Goal: Information Seeking & Learning: Learn about a topic

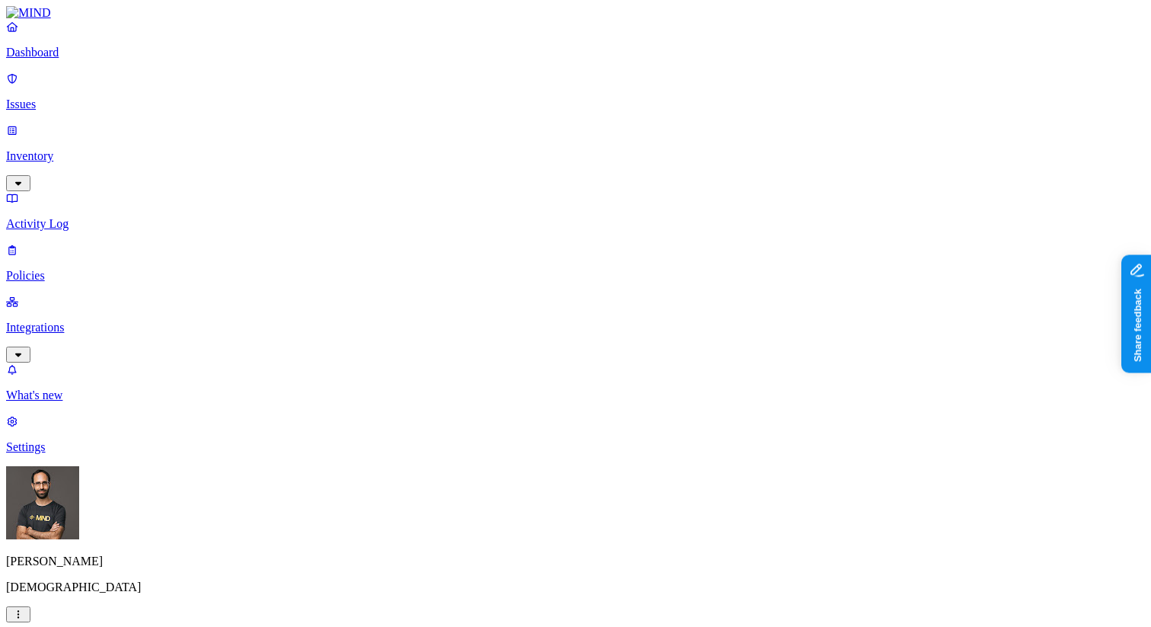
scroll to position [18, 0]
drag, startPoint x: 968, startPoint y: 151, endPoint x: 931, endPoint y: 132, distance: 41.9
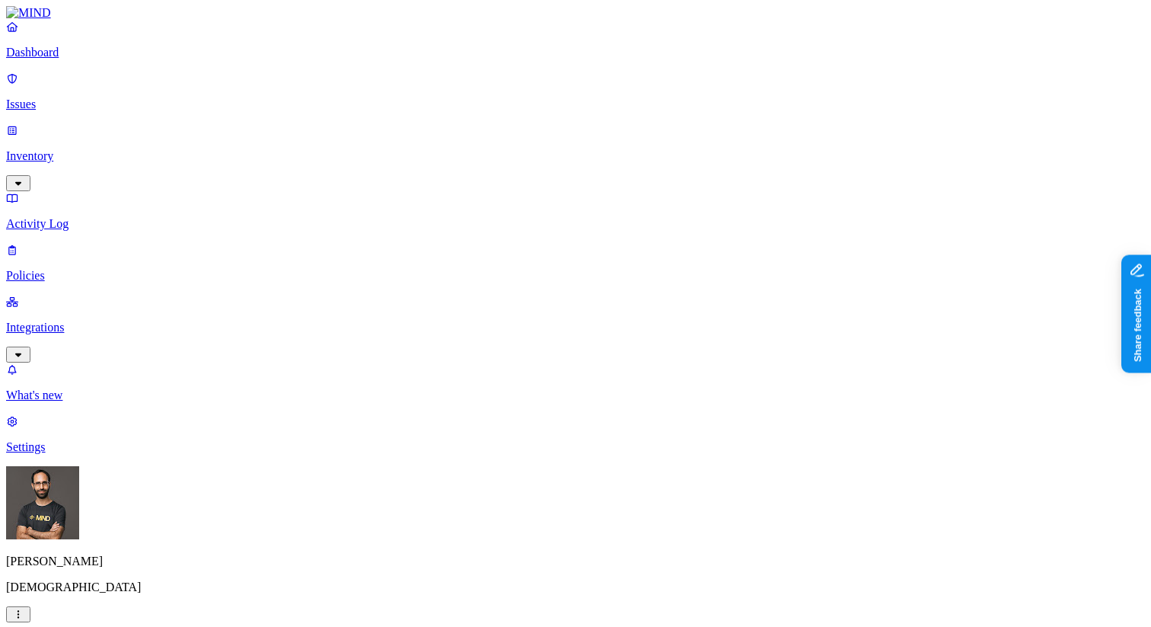
drag, startPoint x: 975, startPoint y: 146, endPoint x: 932, endPoint y: 139, distance: 43.2
drag, startPoint x: 930, startPoint y: 133, endPoint x: 971, endPoint y: 152, distance: 45.7
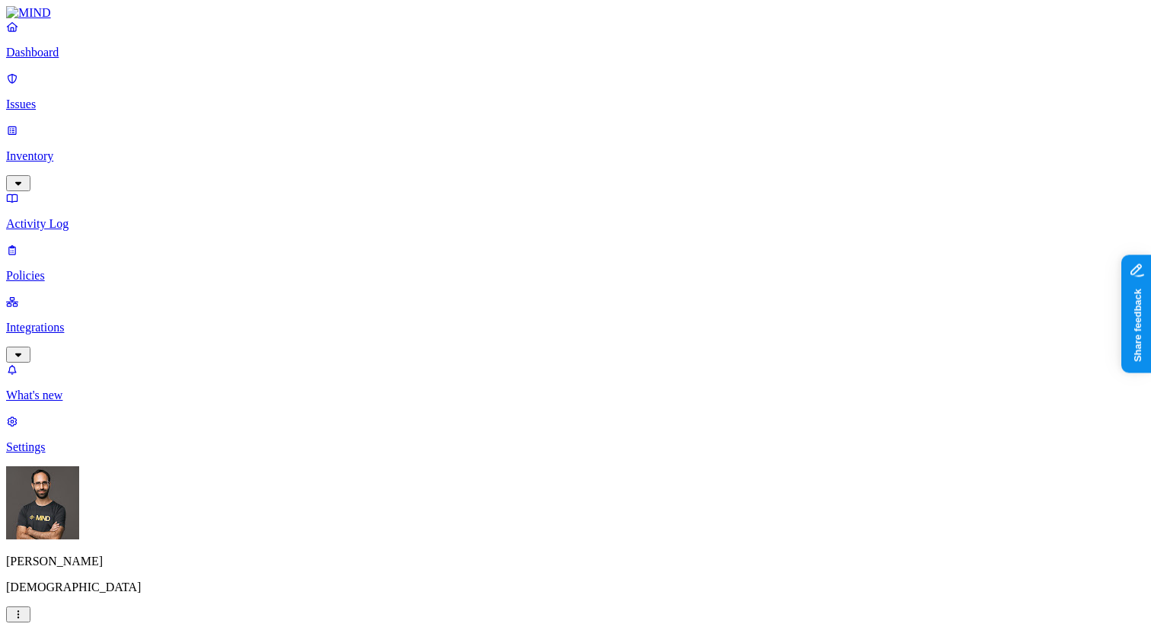
click at [59, 149] on p "Inventory" at bounding box center [575, 156] width 1139 height 14
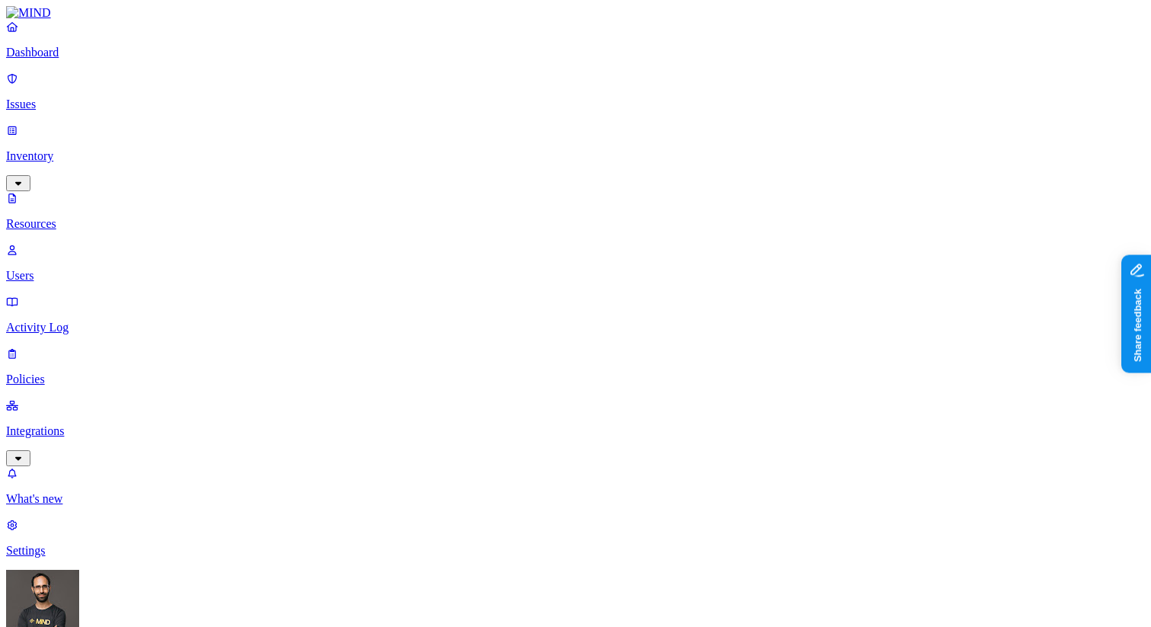
scroll to position [0, 0]
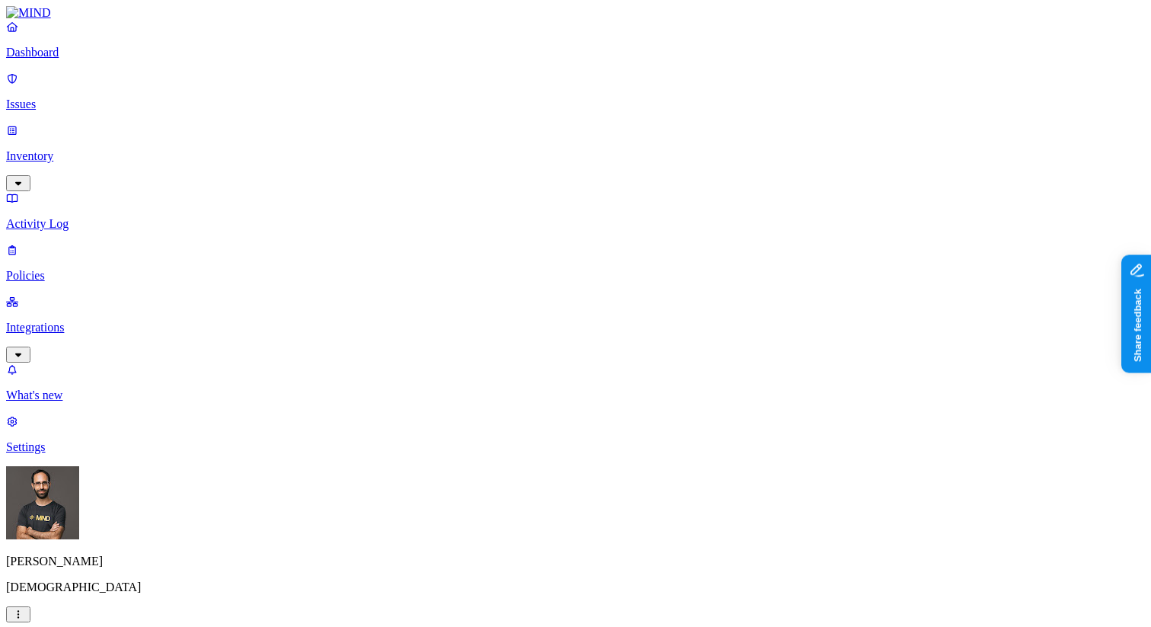
scroll to position [40, 0]
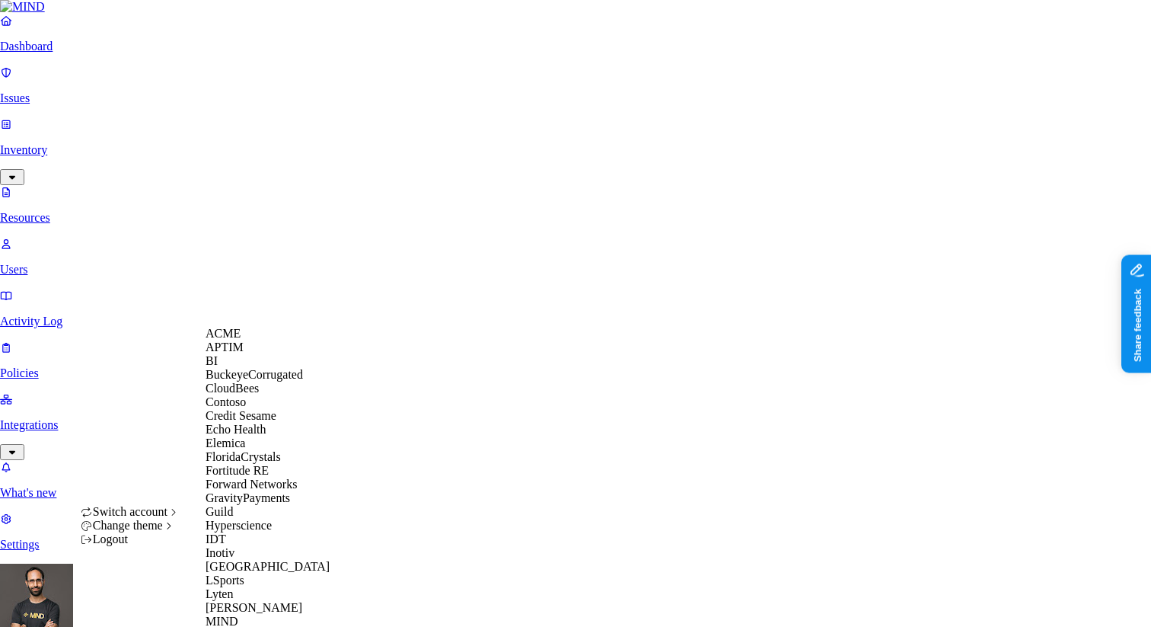
scroll to position [869, 0]
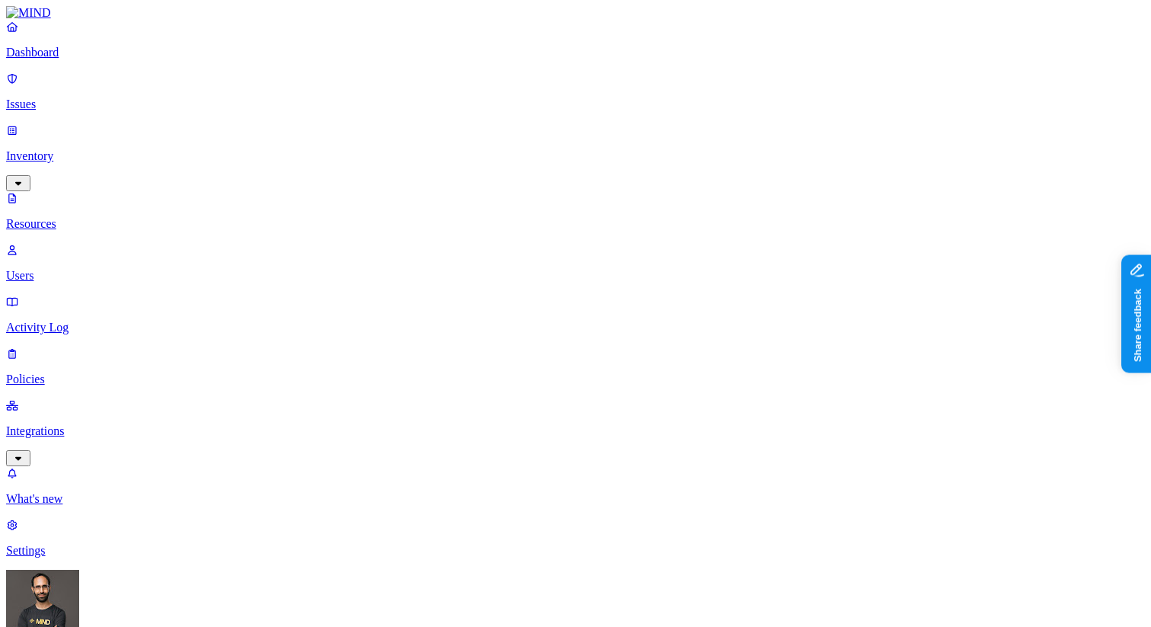
click at [79, 424] on p "Integrations" at bounding box center [575, 431] width 1139 height 14
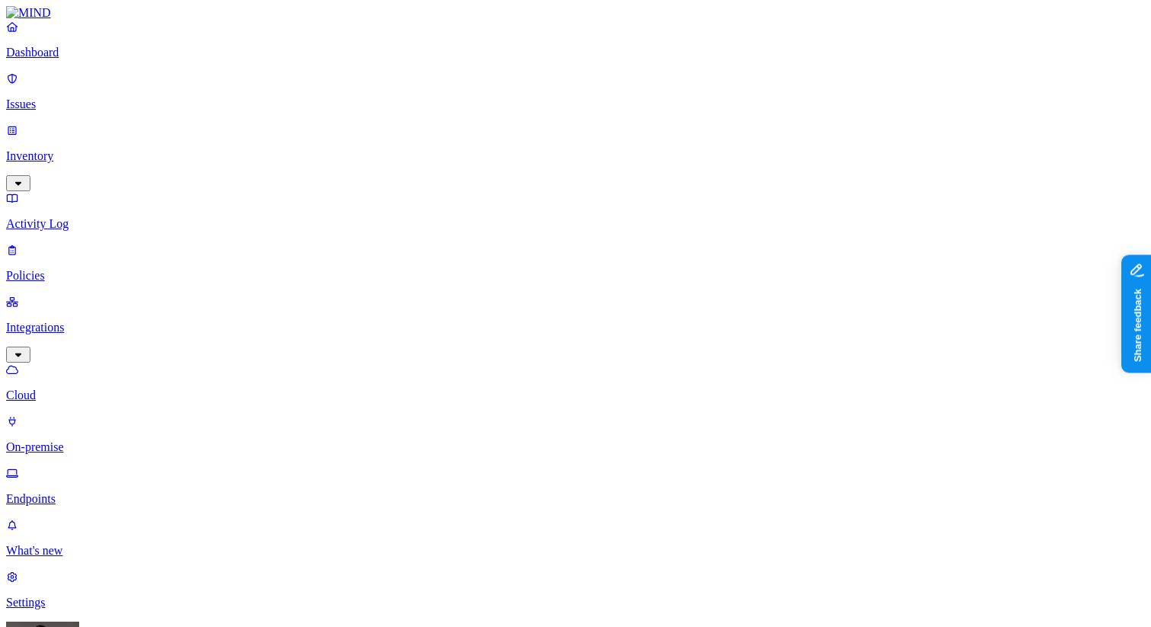
click at [94, 492] on p "Endpoints" at bounding box center [575, 499] width 1139 height 14
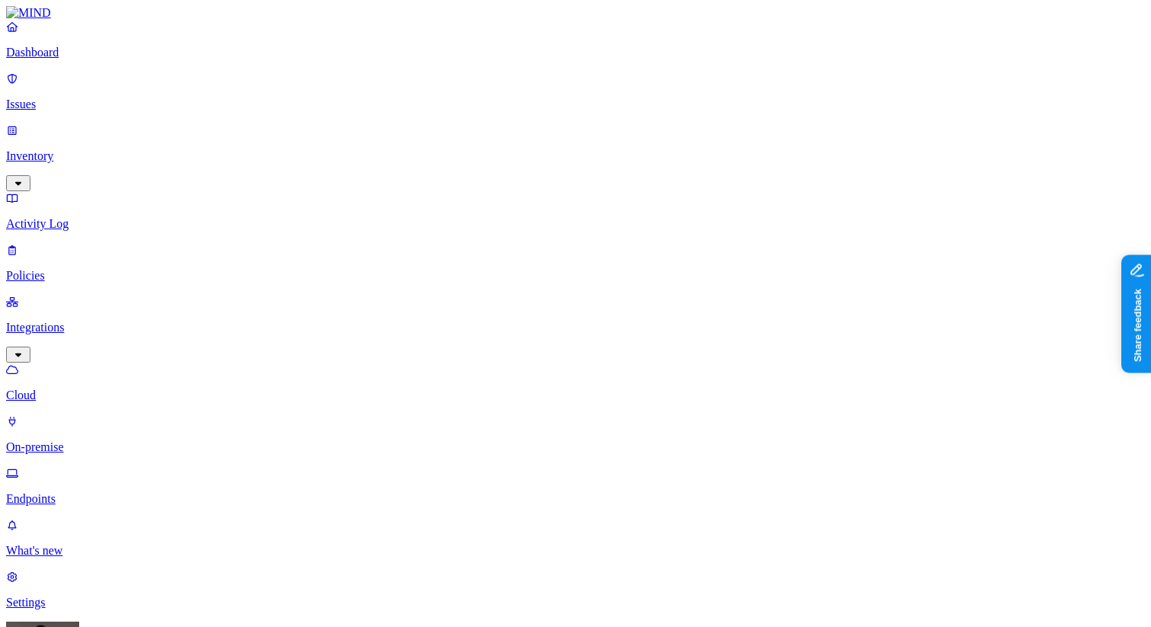
type input "drop"
